Goal: Information Seeking & Learning: Compare options

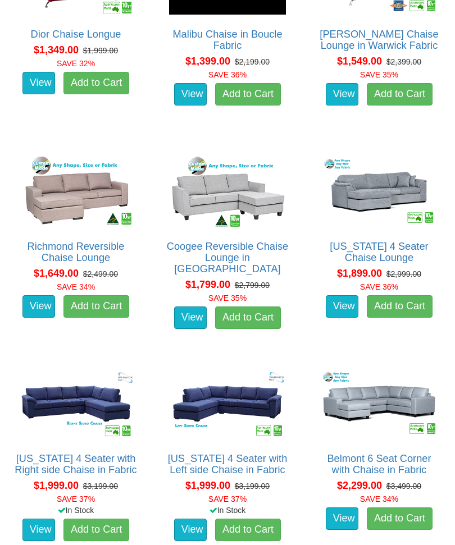
scroll to position [680, 0]
click at [43, 519] on link "View" at bounding box center [38, 530] width 33 height 22
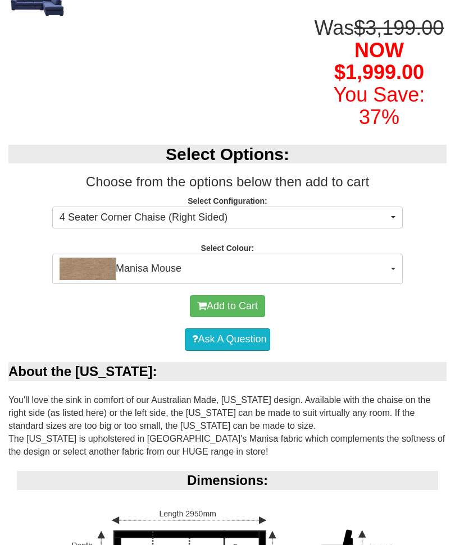
scroll to position [297, 0]
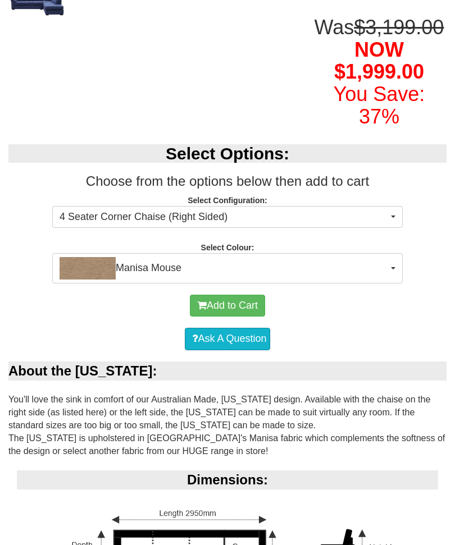
click at [393, 284] on button "Manisa Mouse" at bounding box center [227, 268] width 351 height 30
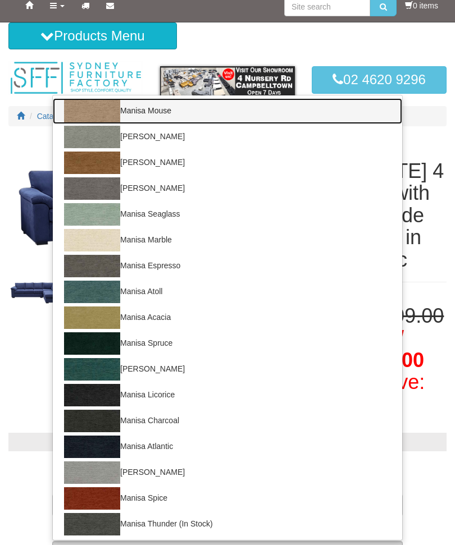
scroll to position [0, 0]
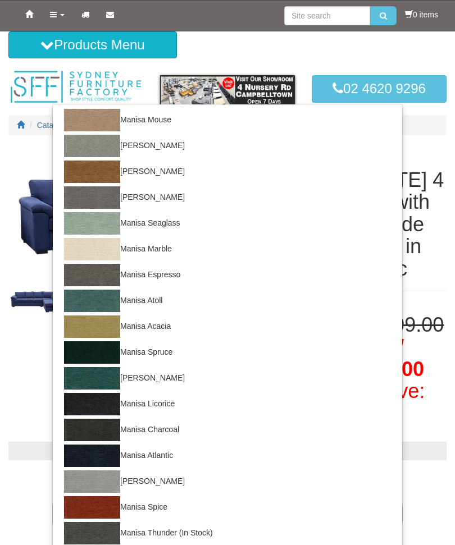
click at [442, 258] on div at bounding box center [227, 272] width 455 height 545
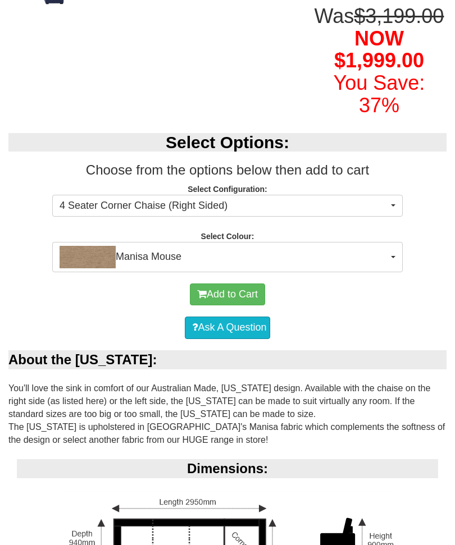
scroll to position [308, 0]
click at [395, 272] on button "Manisa Mouse" at bounding box center [227, 257] width 351 height 30
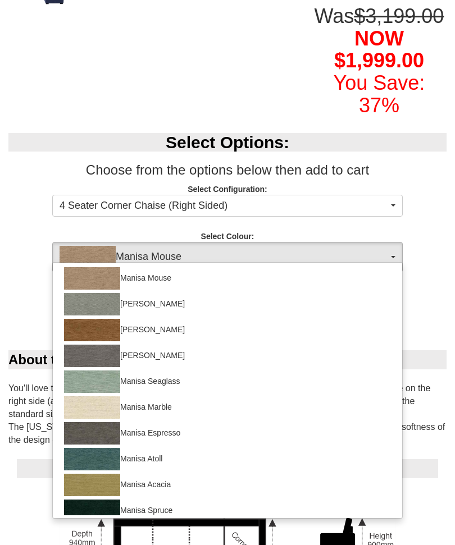
click at [396, 278] on div at bounding box center [227, 272] width 455 height 545
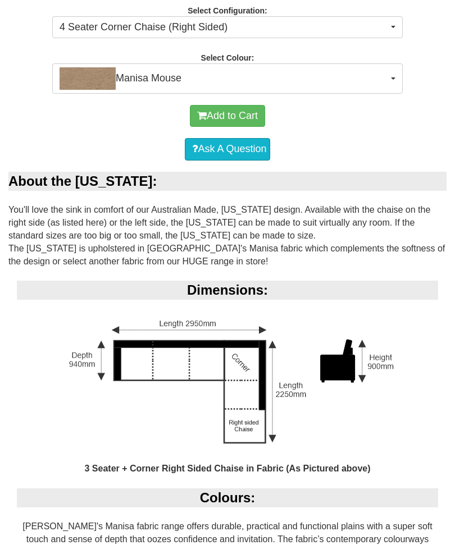
scroll to position [487, 0]
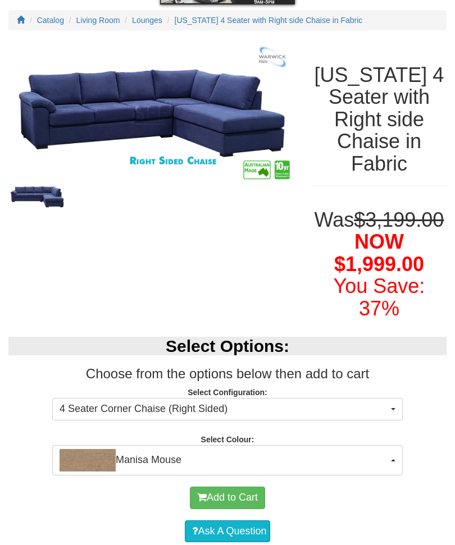
scroll to position [0, 0]
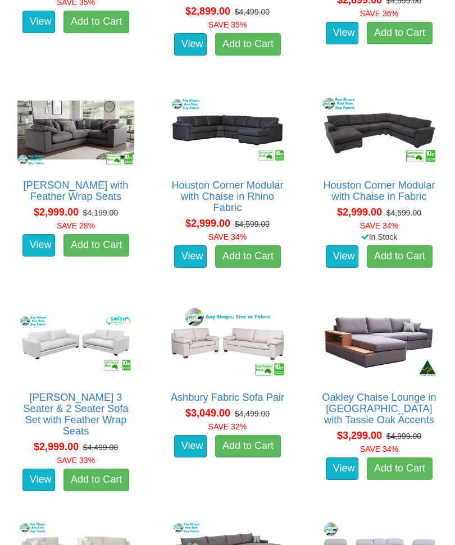
scroll to position [2015, 0]
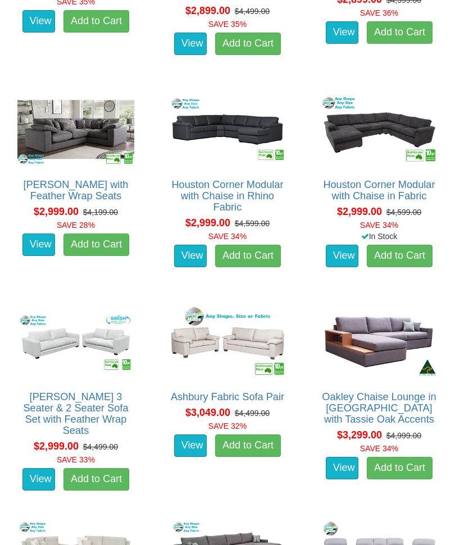
click at [344, 459] on link "View" at bounding box center [342, 468] width 33 height 22
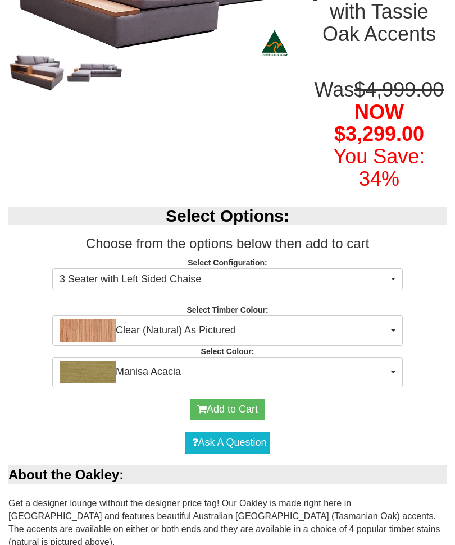
scroll to position [235, 0]
click at [394, 280] on span "button" at bounding box center [393, 279] width 4 height 2
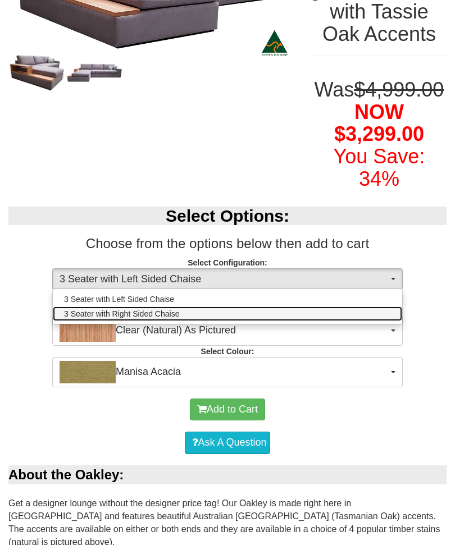
click at [145, 320] on span "3 Seater with Right Sided Chaise" at bounding box center [121, 313] width 115 height 11
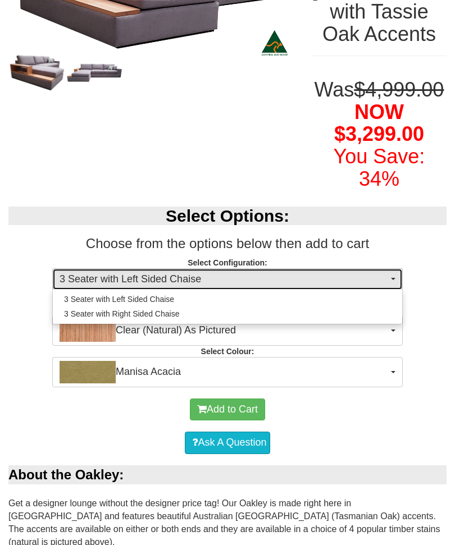
select select "1535"
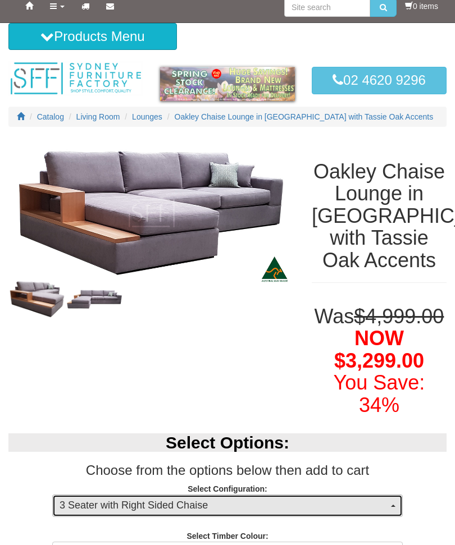
scroll to position [0, 0]
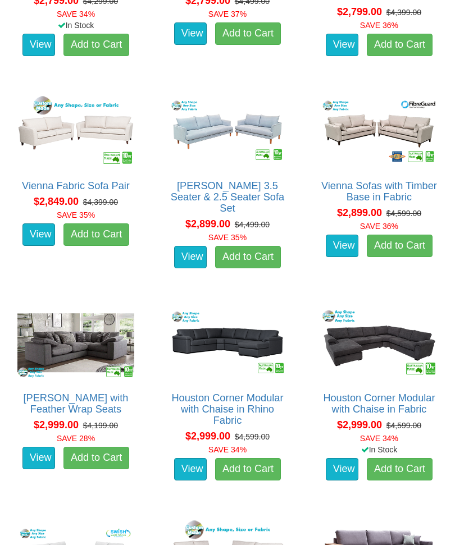
scroll to position [1801, 0]
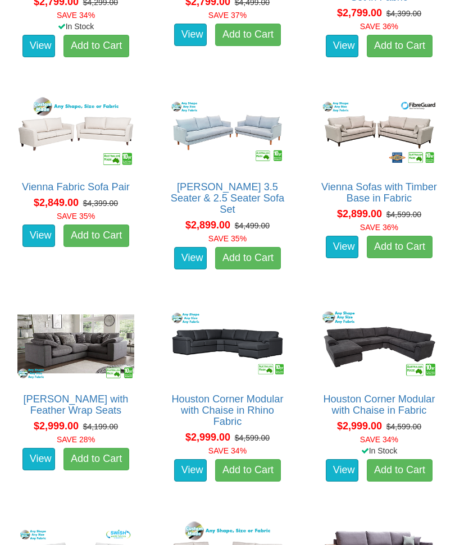
click at [88, 322] on img at bounding box center [76, 345] width 122 height 76
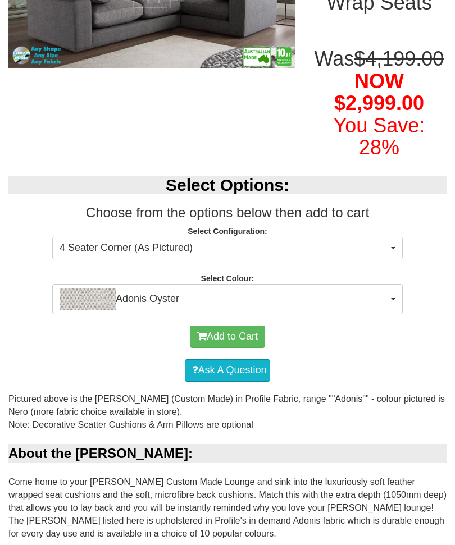
scroll to position [221, 0]
click at [440, 252] on p "Select Configuration: 4 Seater Corner (As Pictured) 4 Seater Corner (As Picture…" at bounding box center [227, 241] width 438 height 30
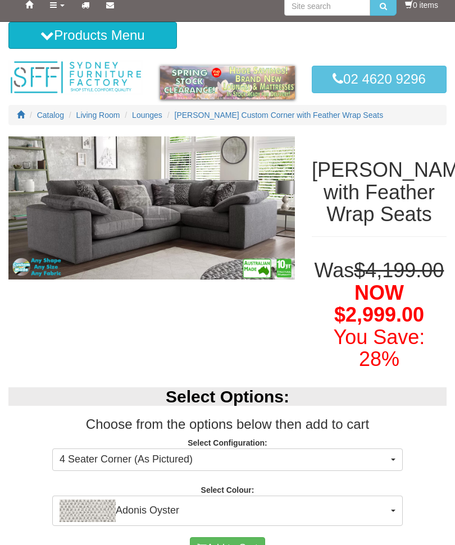
scroll to position [0, 0]
